Goal: Transaction & Acquisition: Purchase product/service

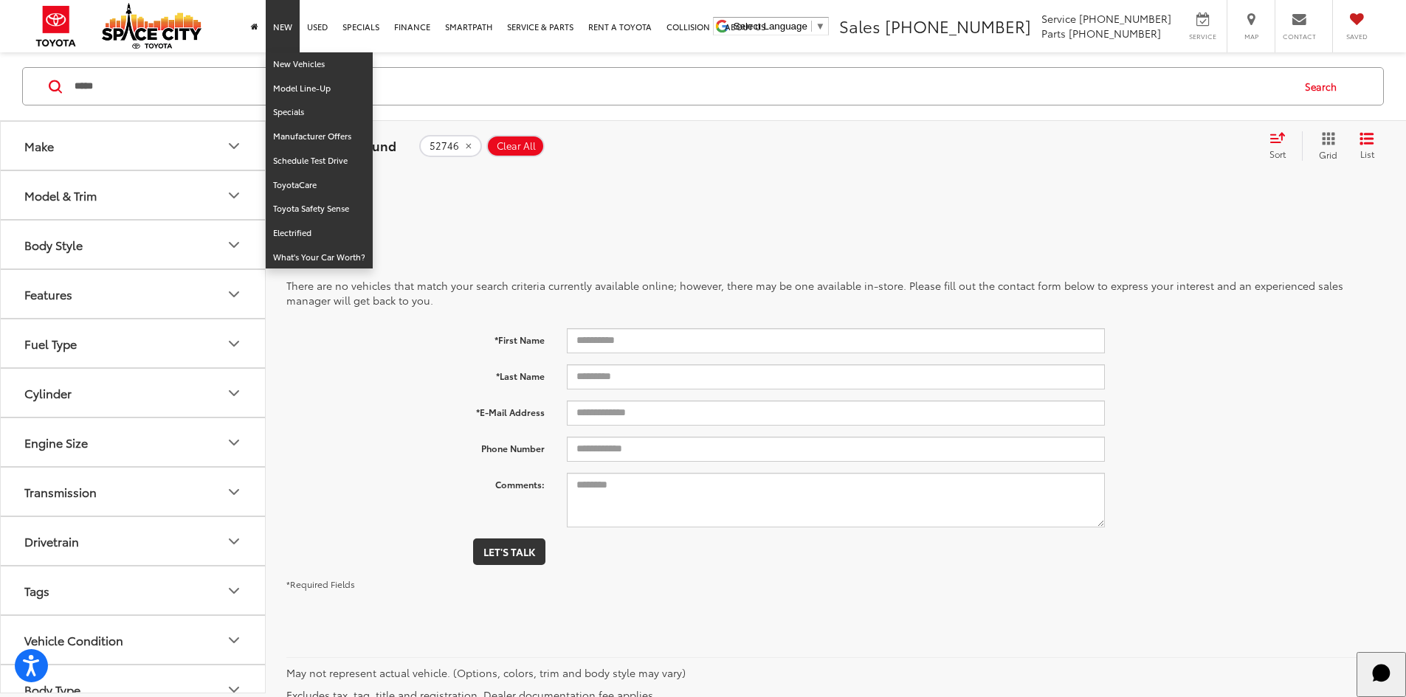
drag, startPoint x: 283, startPoint y: 28, endPoint x: 288, endPoint y: 37, distance: 10.3
click at [283, 28] on link "New" at bounding box center [283, 26] width 34 height 52
click at [298, 62] on link "New Vehicles" at bounding box center [319, 64] width 107 height 24
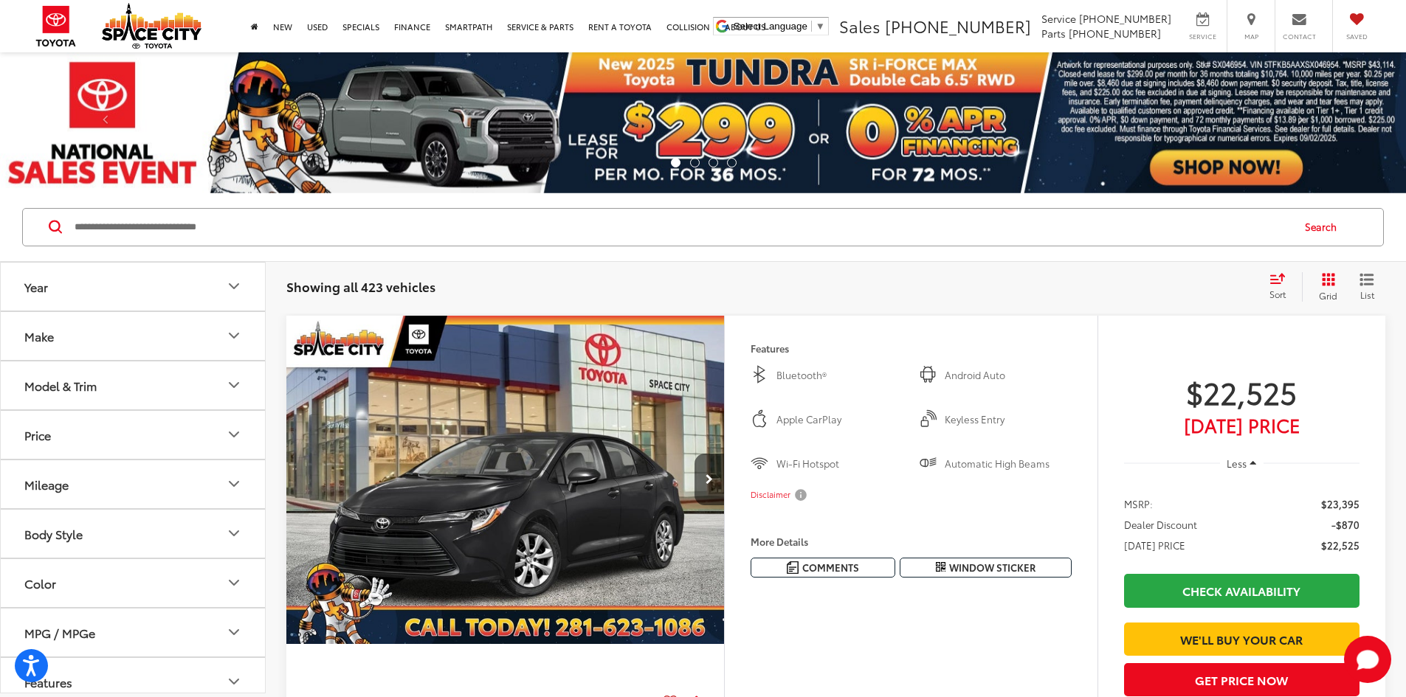
click at [241, 218] on input "Search by Make, Model, or Keyword" at bounding box center [682, 227] width 1218 height 35
type input "*****"
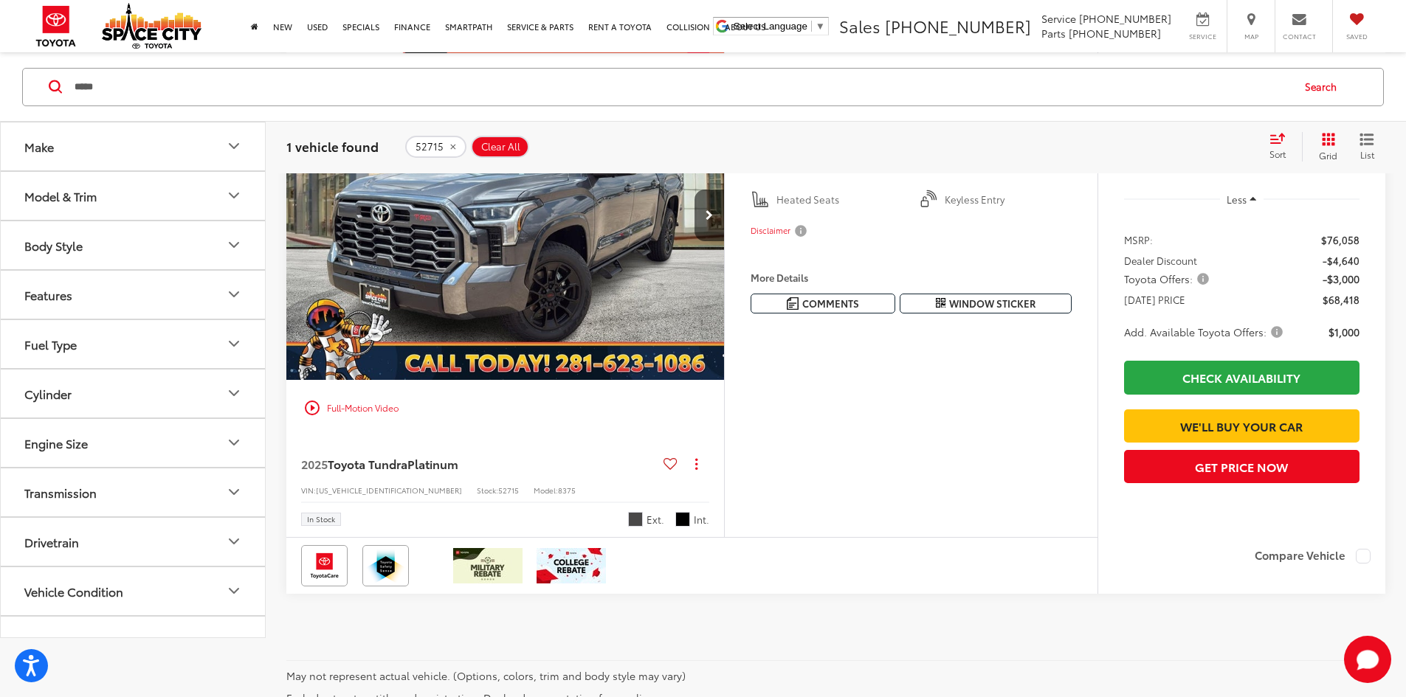
scroll to position [74, 0]
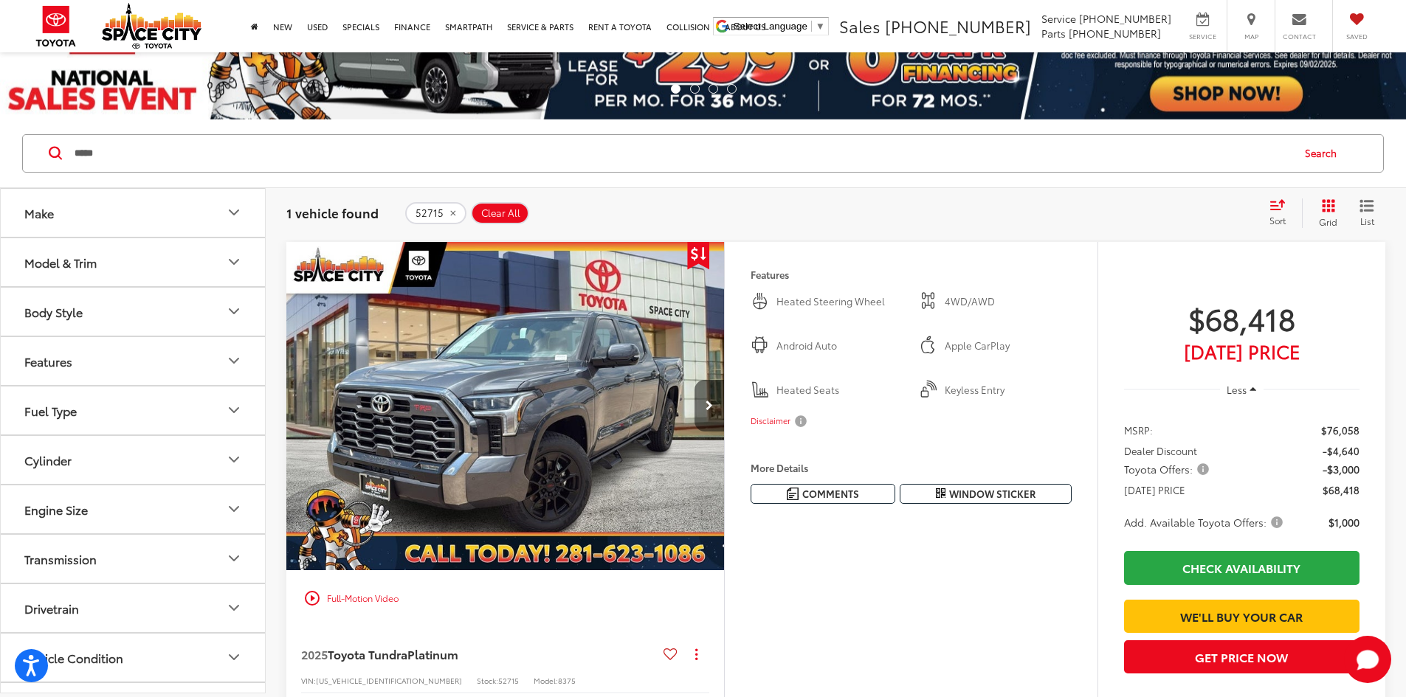
click at [724, 432] on button "Next image" at bounding box center [710, 406] width 30 height 52
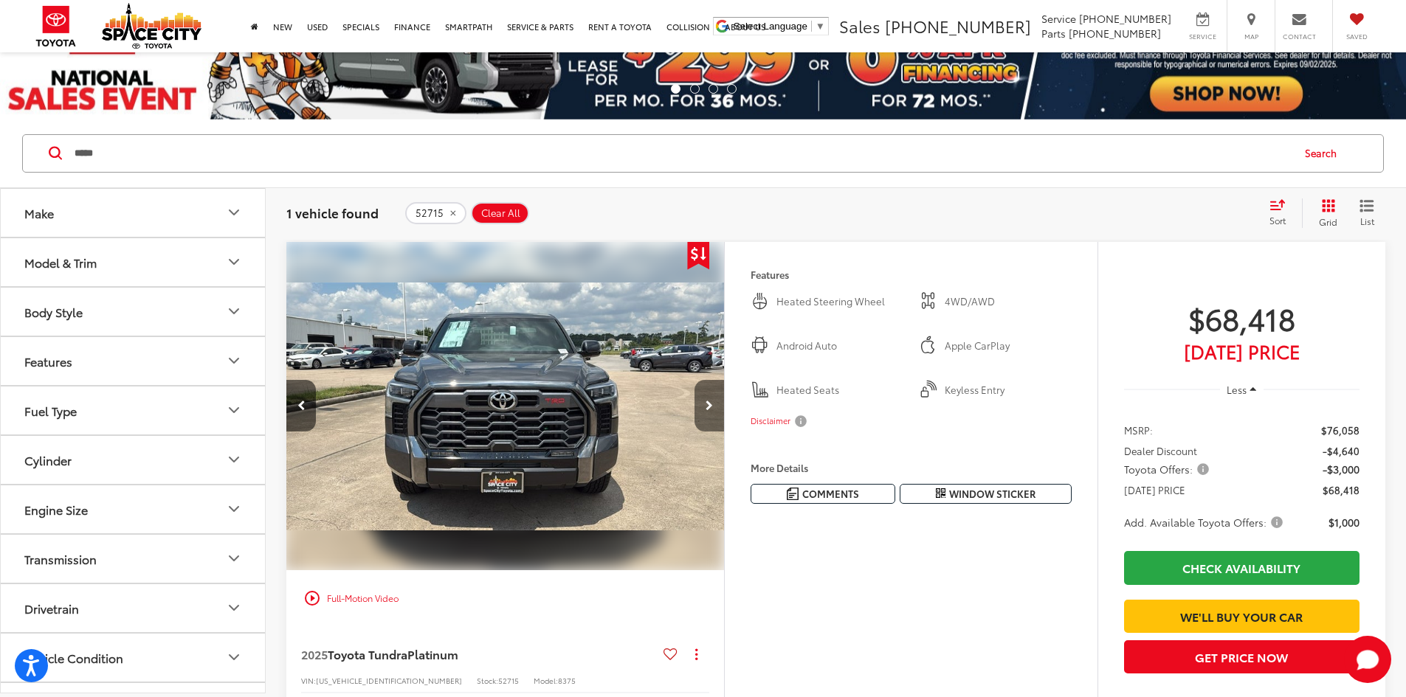
click at [724, 432] on button "Next image" at bounding box center [710, 406] width 30 height 52
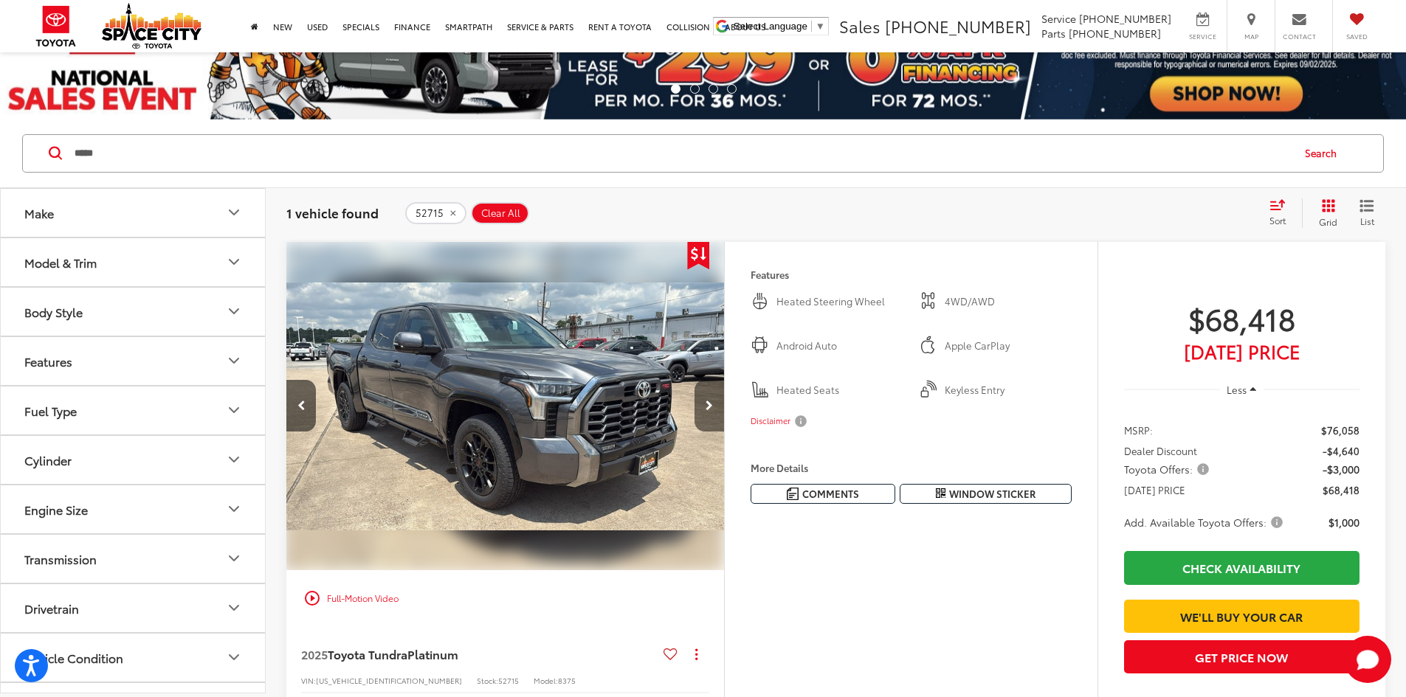
click at [724, 432] on button "Next image" at bounding box center [710, 406] width 30 height 52
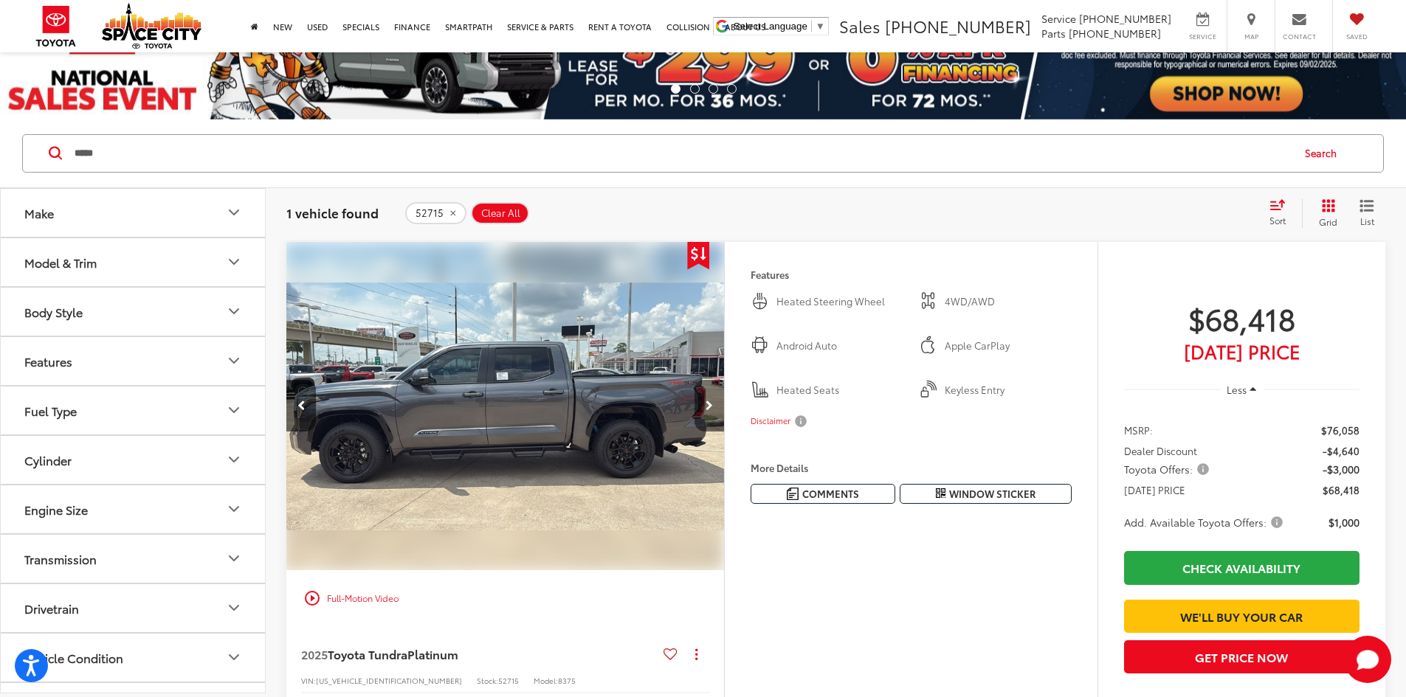
click at [724, 432] on button "Next image" at bounding box center [710, 406] width 30 height 52
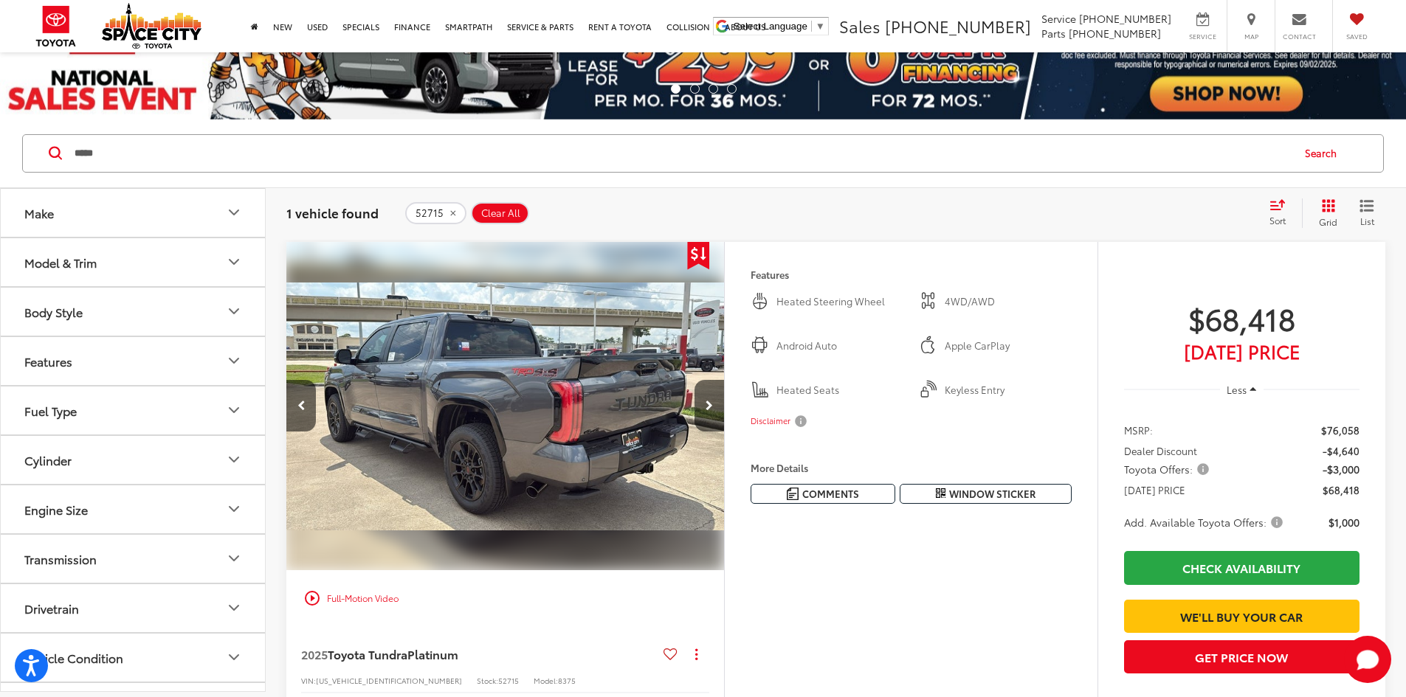
scroll to position [0, 0]
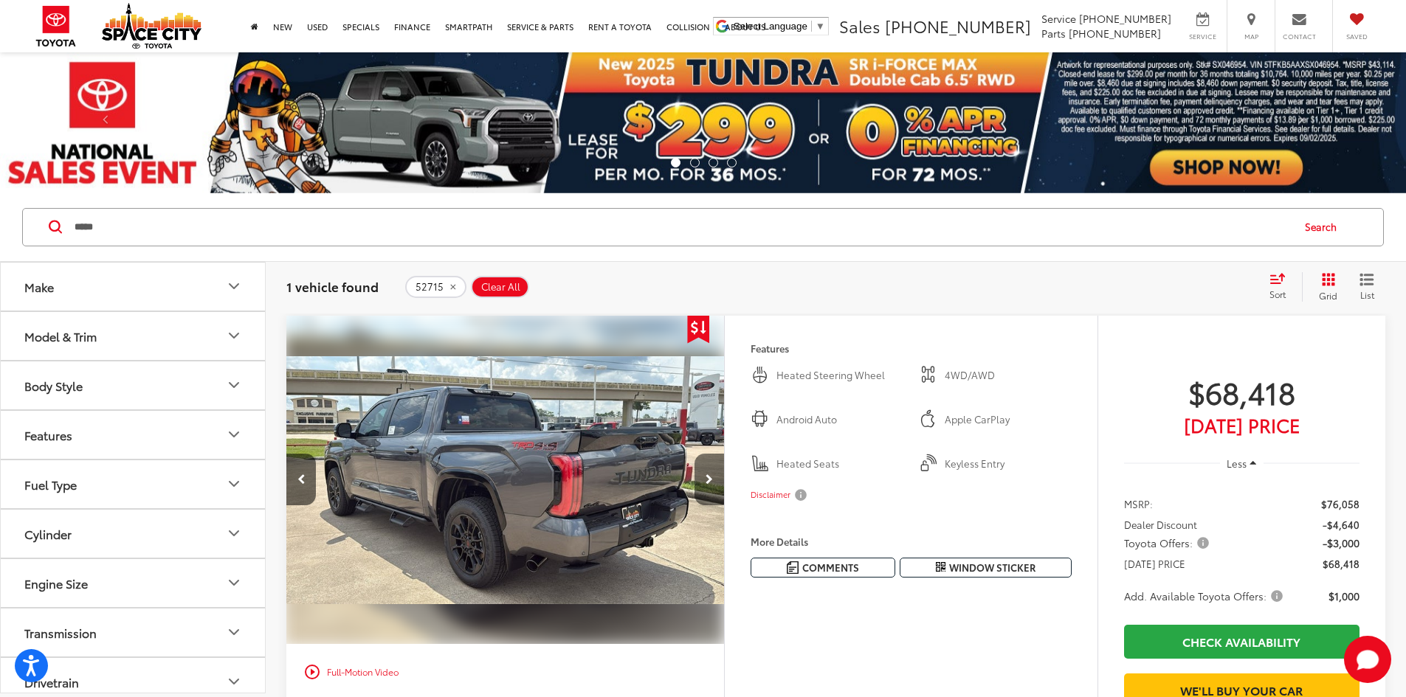
click at [713, 485] on icon "Next image" at bounding box center [709, 480] width 7 height 10
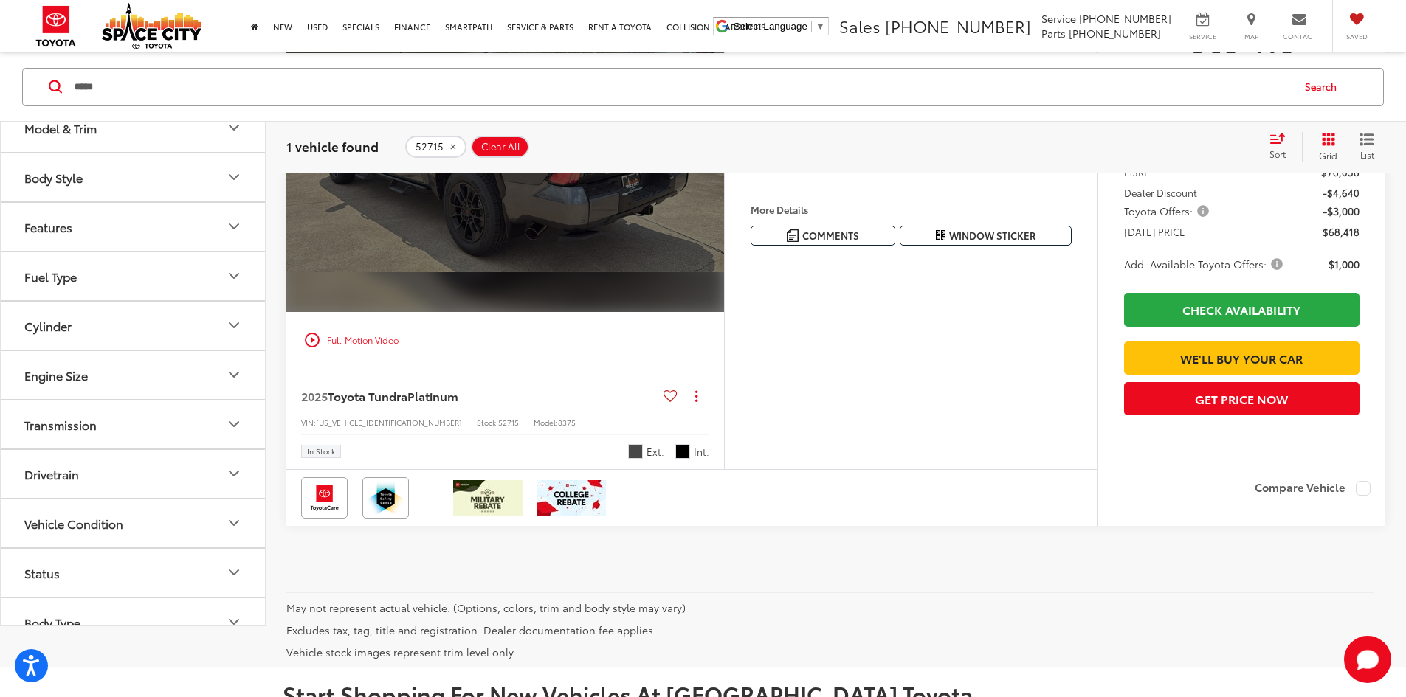
scroll to position [295, 0]
